Goal: Navigation & Orientation: Understand site structure

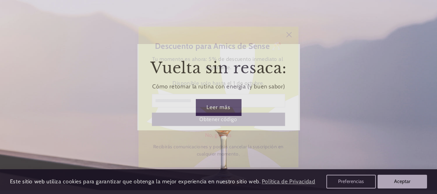
scroll to position [954, 0]
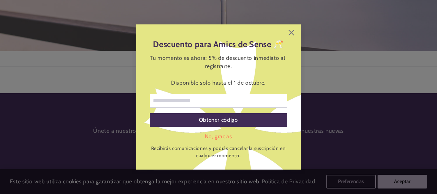
drag, startPoint x: 435, startPoint y: 21, endPoint x: 435, endPoint y: 176, distance: 154.4
drag, startPoint x: 435, startPoint y: 176, endPoint x: 431, endPoint y: 164, distance: 12.7
click at [431, 174] on div "Descuento para Amics de Sense 🥂 Tu momento es ahora: 5% de descuento inmediato …" at bounding box center [218, 97] width 437 height 194
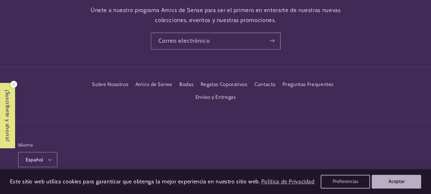
scroll to position [1090, 0]
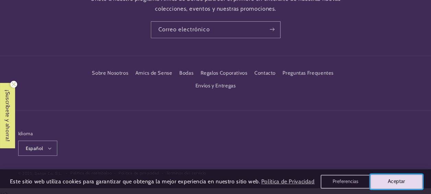
click at [388, 178] on button "Aceptar" at bounding box center [397, 181] width 53 height 14
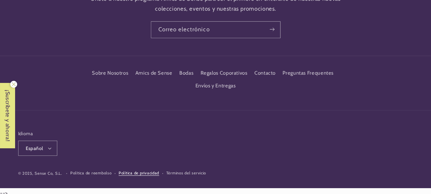
click at [136, 170] on link "Política de privacidad" at bounding box center [139, 173] width 40 height 7
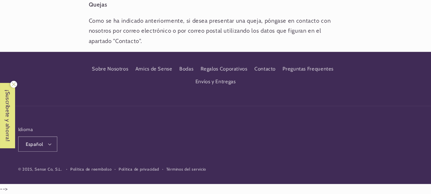
click at [46, 168] on small "© 2025, Sense Co, S.L." at bounding box center [40, 168] width 44 height 5
click at [146, 167] on link "Política de privacidad" at bounding box center [139, 169] width 40 height 7
click at [178, 167] on link "Términos del servicio" at bounding box center [186, 169] width 40 height 7
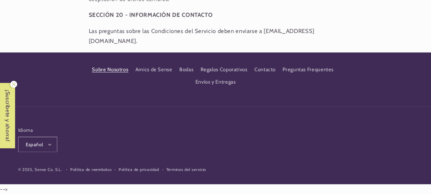
click at [118, 68] on link "Sobre Nosotros" at bounding box center [110, 70] width 36 height 11
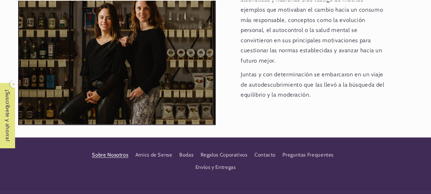
scroll to position [755, 0]
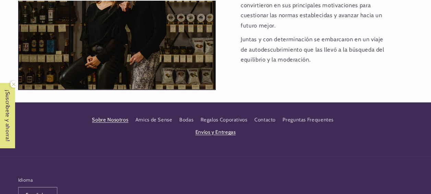
click at [224, 126] on link "Envíos y Entregas" at bounding box center [216, 132] width 40 height 12
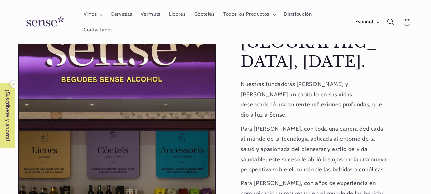
scroll to position [480, 0]
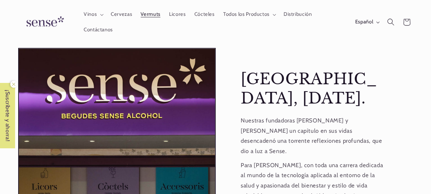
click at [158, 10] on link "Vermuts" at bounding box center [151, 14] width 28 height 15
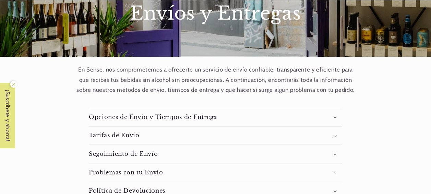
scroll to position [103, 0]
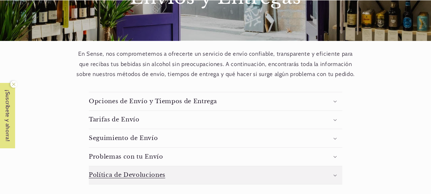
click at [115, 171] on h3 "Política de Devoluciones" at bounding box center [127, 174] width 77 height 7
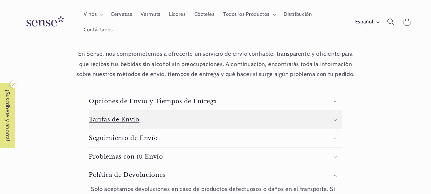
click at [114, 117] on h3 "Tarifas de Envío" at bounding box center [114, 119] width 51 height 7
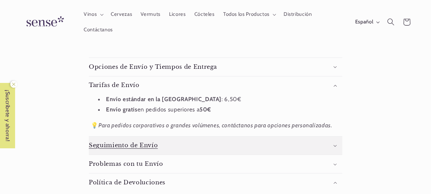
scroll to position [0, 0]
click at [107, 149] on summary "Seguimiento de Envío" at bounding box center [216, 145] width 254 height 18
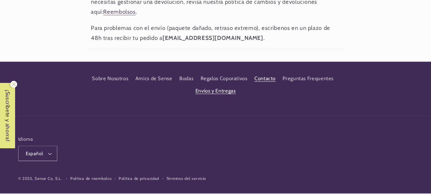
click at [261, 76] on link "Contacto" at bounding box center [265, 78] width 21 height 12
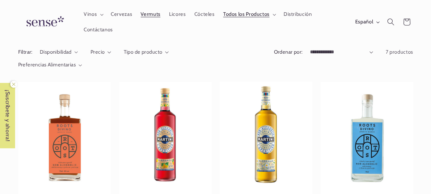
scroll to position [34, 0]
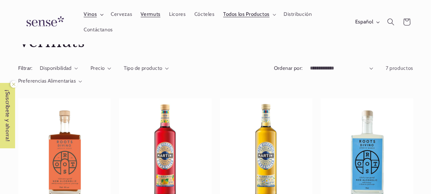
click at [90, 13] on span "Vinos" at bounding box center [90, 14] width 13 height 7
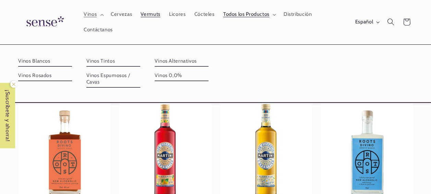
scroll to position [0, 0]
click at [98, 62] on link "Vinos Tintos" at bounding box center [113, 61] width 54 height 11
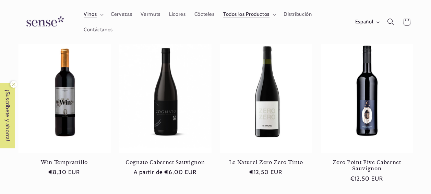
scroll to position [137, 0]
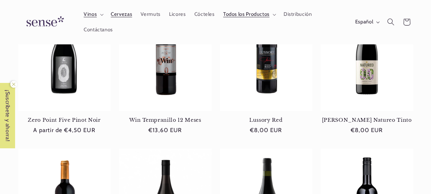
click at [121, 15] on span "Cervezas" at bounding box center [121, 14] width 21 height 7
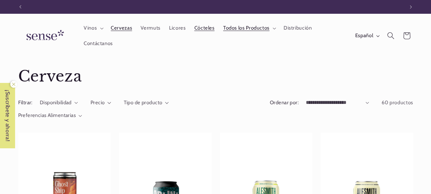
click at [198, 28] on span "Cócteles" at bounding box center [205, 28] width 20 height 7
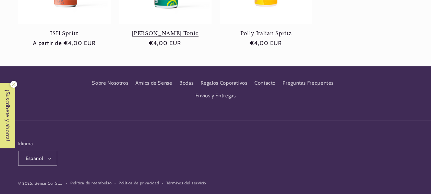
scroll to position [0, 384]
click at [220, 80] on link "Regalos Coporativos" at bounding box center [223, 83] width 47 height 12
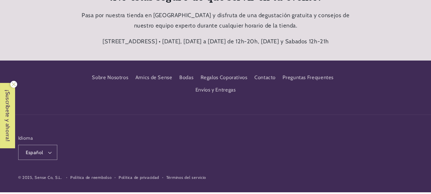
scroll to position [1133, 0]
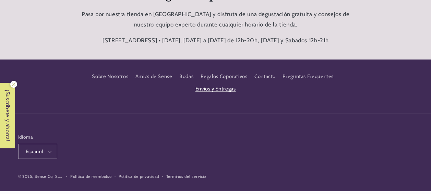
click at [221, 91] on link "Envíos y Entregas" at bounding box center [216, 89] width 40 height 12
